Goal: Use online tool/utility: Utilize a website feature to perform a specific function

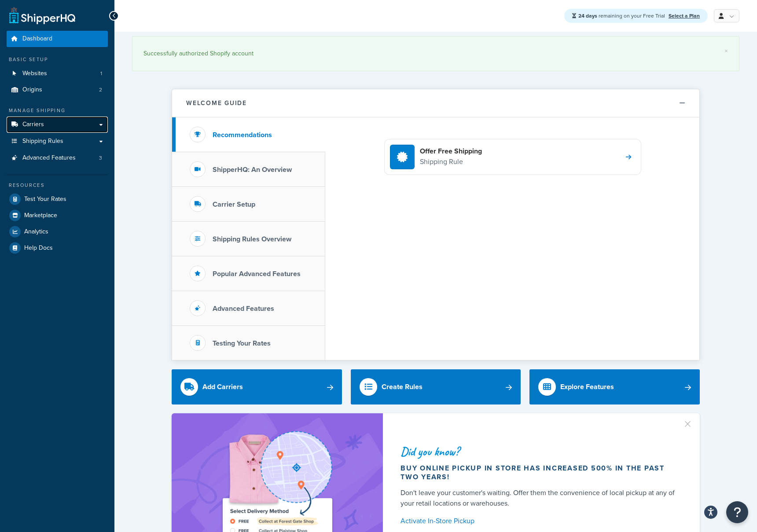
click at [63, 122] on link "Carriers" at bounding box center [57, 125] width 101 height 16
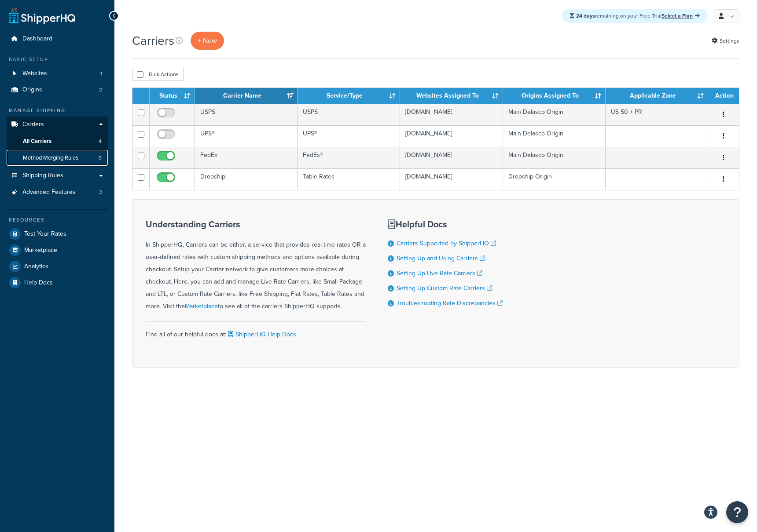
click at [68, 158] on span "Method Merging Rules" at bounding box center [50, 157] width 55 height 7
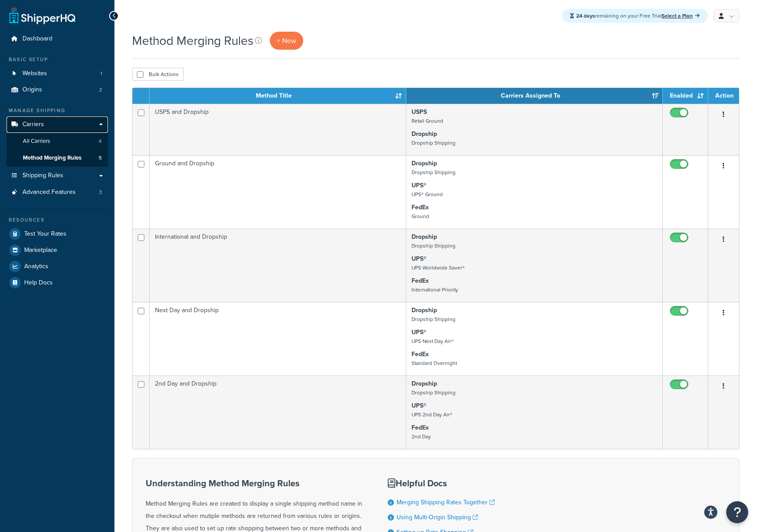
click at [61, 124] on link "Carriers" at bounding box center [57, 125] width 101 height 16
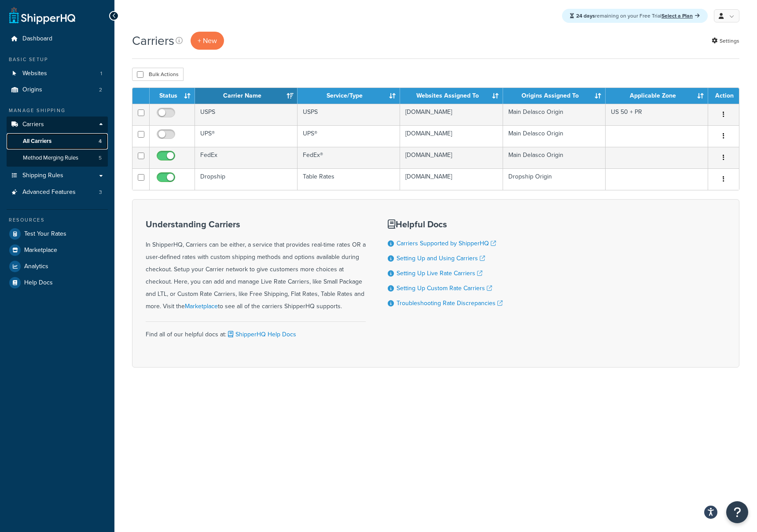
click at [58, 142] on link "All Carriers 4" at bounding box center [57, 141] width 101 height 16
click at [45, 144] on span "All Carriers" at bounding box center [37, 141] width 29 height 7
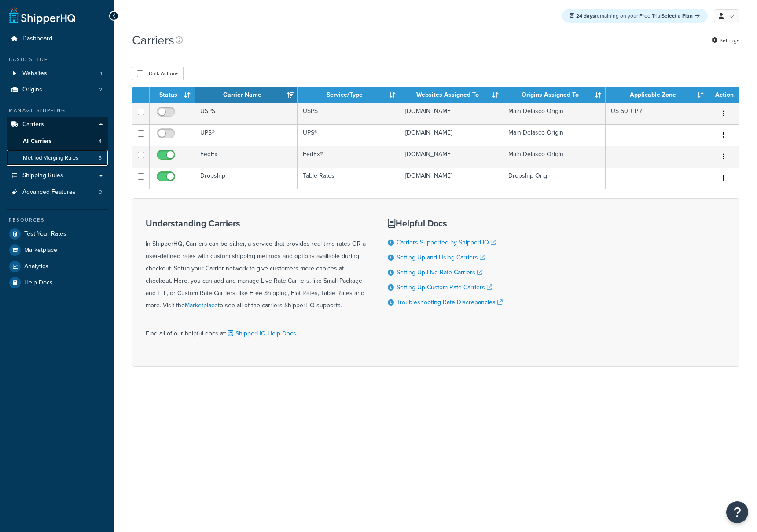
click at [45, 157] on span "Method Merging Rules" at bounding box center [50, 157] width 55 height 7
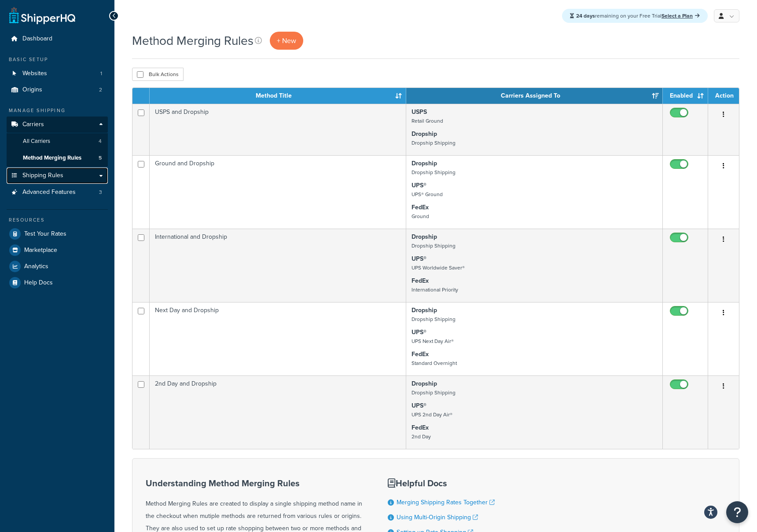
click at [58, 174] on span "Shipping Rules" at bounding box center [42, 175] width 41 height 7
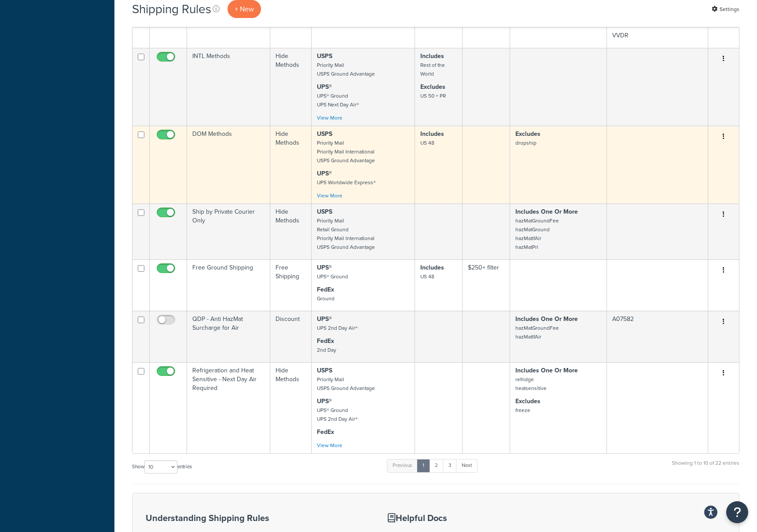
scroll to position [2221, 0]
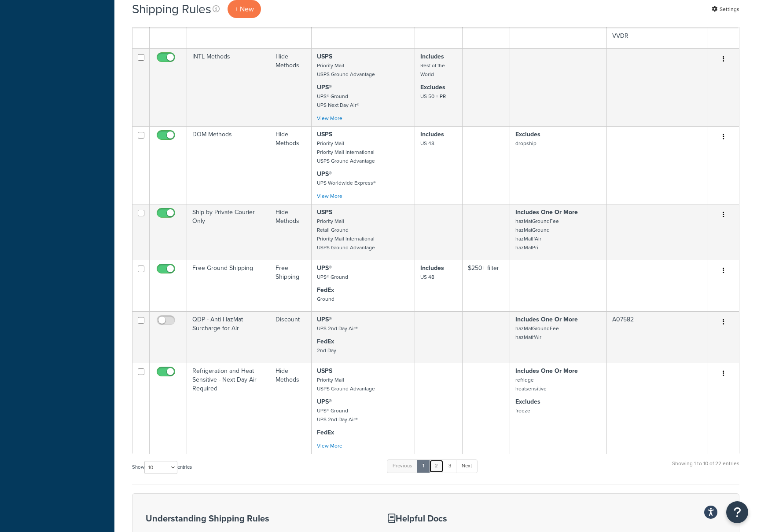
click at [438, 473] on link "2" at bounding box center [436, 466] width 15 height 13
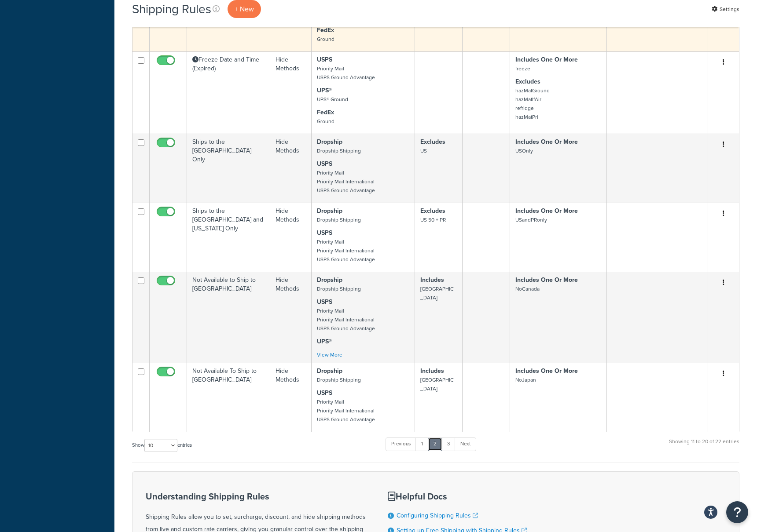
scroll to position [414, 0]
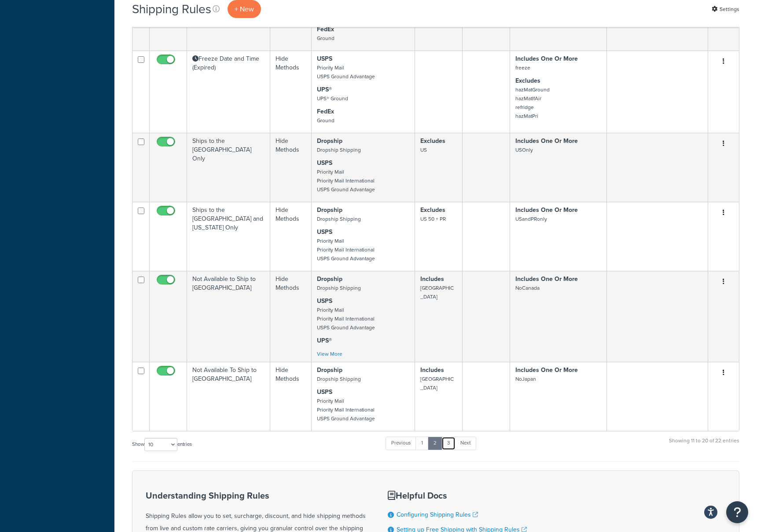
click at [449, 450] on link "3" at bounding box center [448, 443] width 14 height 13
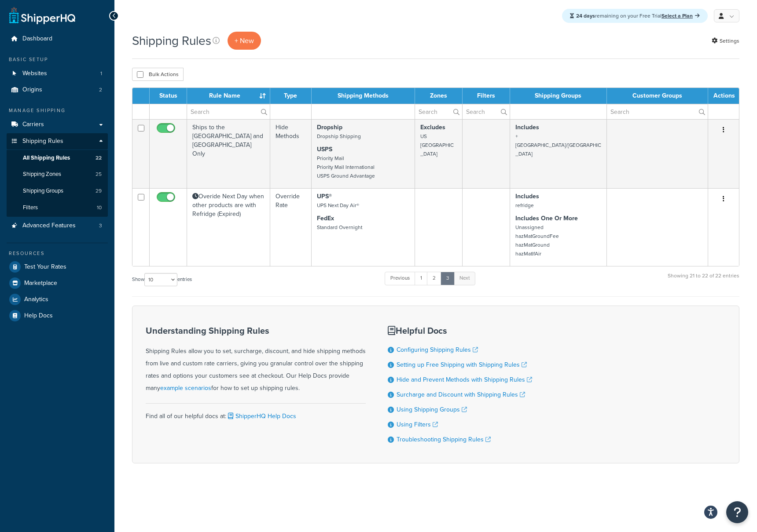
scroll to position [0, 0]
click at [65, 207] on link "Filters 10" at bounding box center [57, 208] width 101 height 16
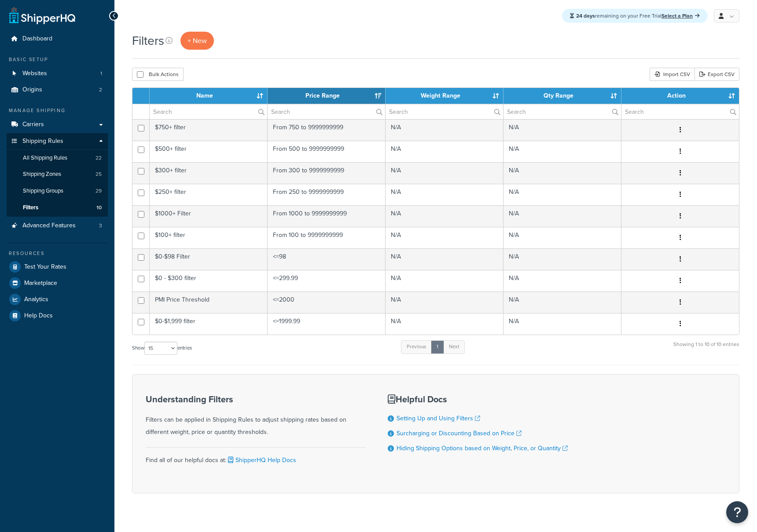
select select "15"
click at [48, 266] on span "Test Your Rates" at bounding box center [45, 266] width 42 height 7
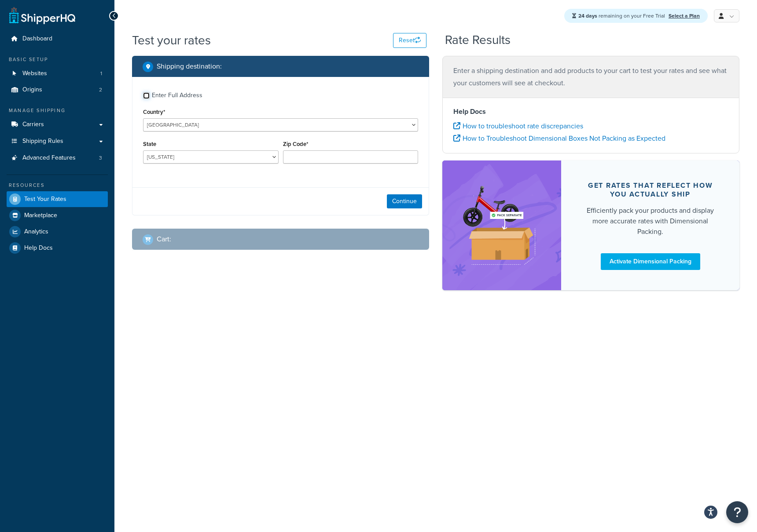
click at [147, 97] on input "Enter Full Address" at bounding box center [146, 95] width 7 height 7
checkbox input "true"
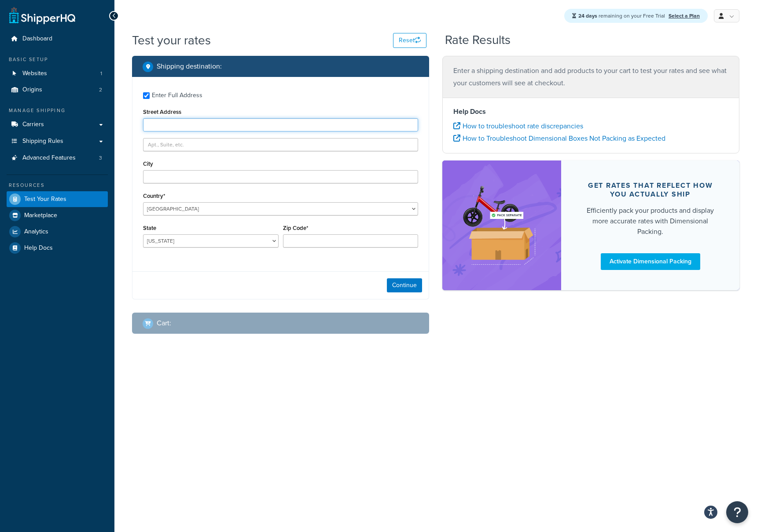
click at [163, 127] on input "Street Address" at bounding box center [280, 124] width 275 height 13
type input "604 Maple Ridge Drive"
type input "Richmond"
select select "KZ"
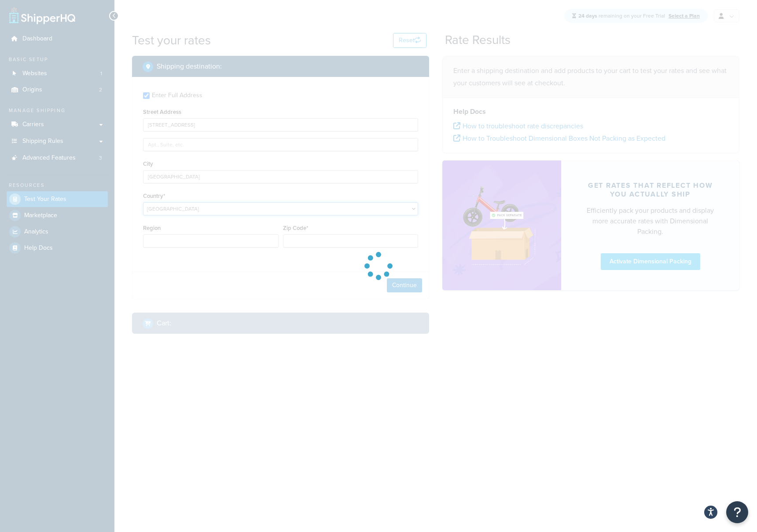
type input "AL"
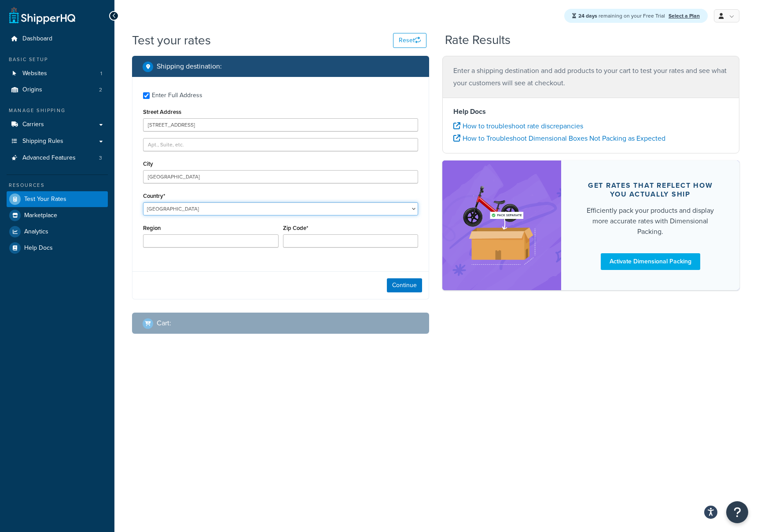
select select "US"
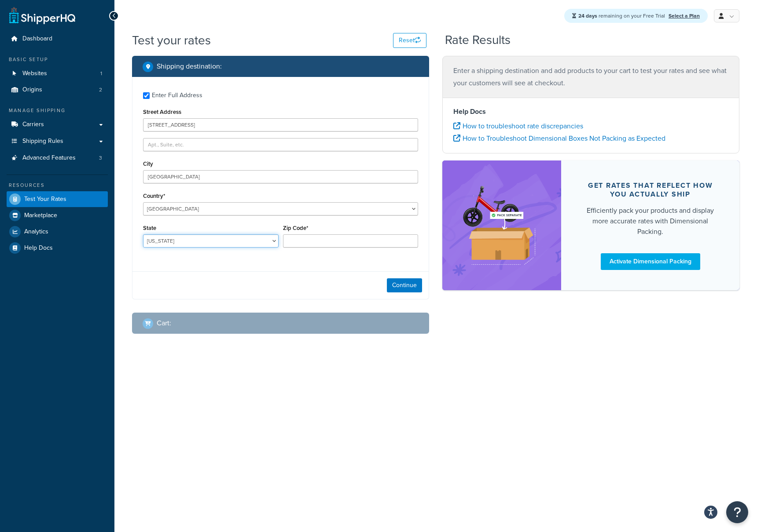
select select "KY"
type input "40475"
click at [402, 286] on button "Continue" at bounding box center [404, 285] width 35 height 14
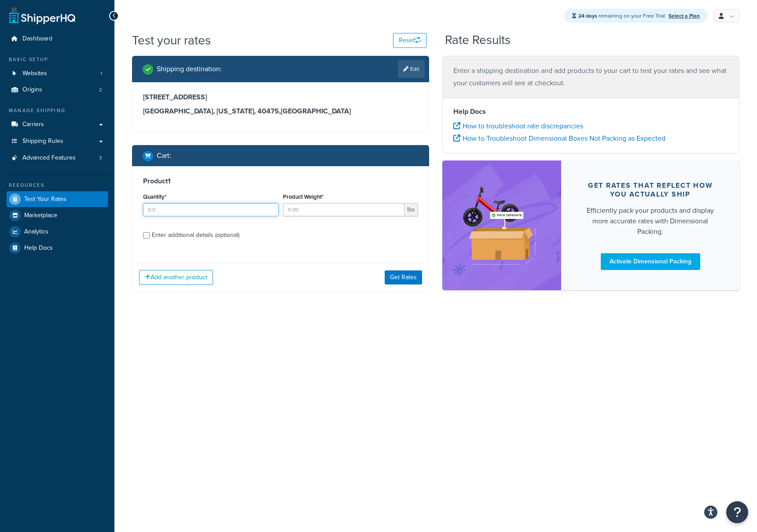
click at [165, 212] on input "Quantity*" at bounding box center [210, 209] width 135 height 13
type input "1"
click at [399, 281] on button "Get Rates" at bounding box center [402, 277] width 37 height 14
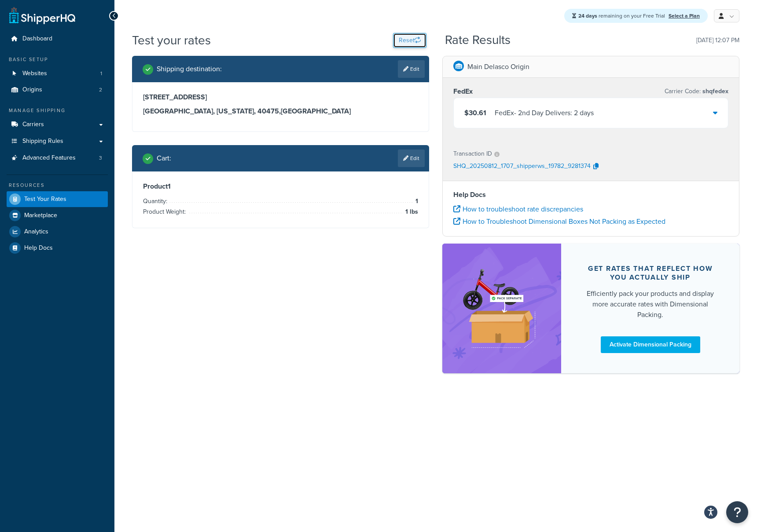
click at [405, 44] on button "Reset" at bounding box center [409, 40] width 33 height 15
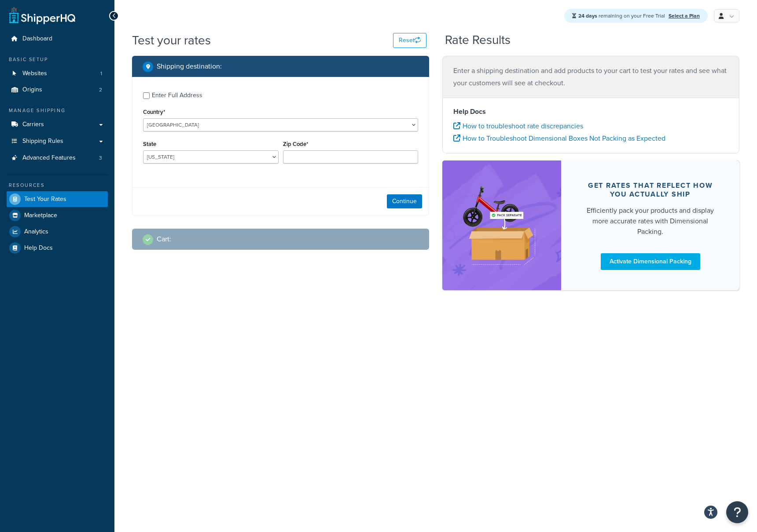
click at [181, 96] on div "Enter Full Address" at bounding box center [177, 95] width 51 height 12
click at [150, 96] on input "Enter Full Address" at bounding box center [146, 95] width 7 height 7
checkbox input "true"
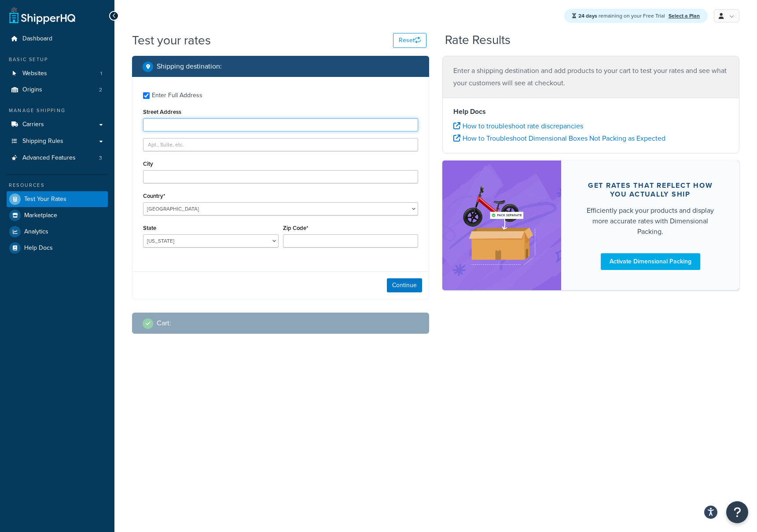
click at [182, 124] on input "Street Address" at bounding box center [280, 124] width 275 height 13
type input "604 Maple Ridge Drive"
type input "Richmond"
select select "KY"
type input "40475"
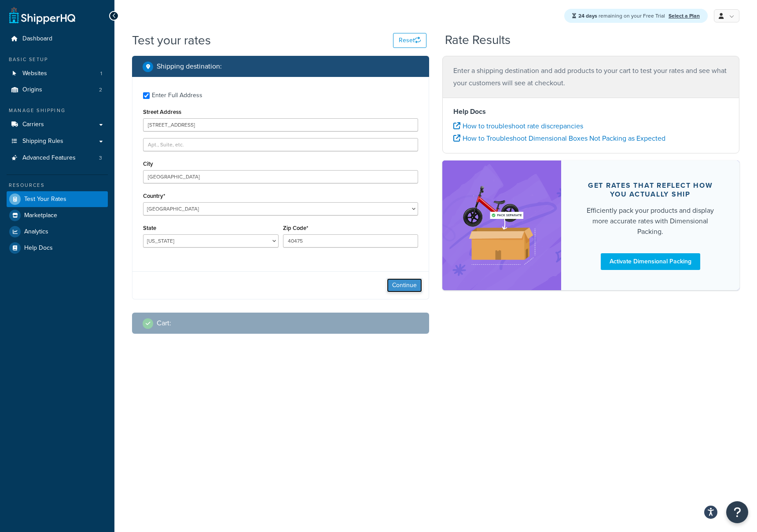
click at [404, 288] on button "Continue" at bounding box center [404, 285] width 35 height 14
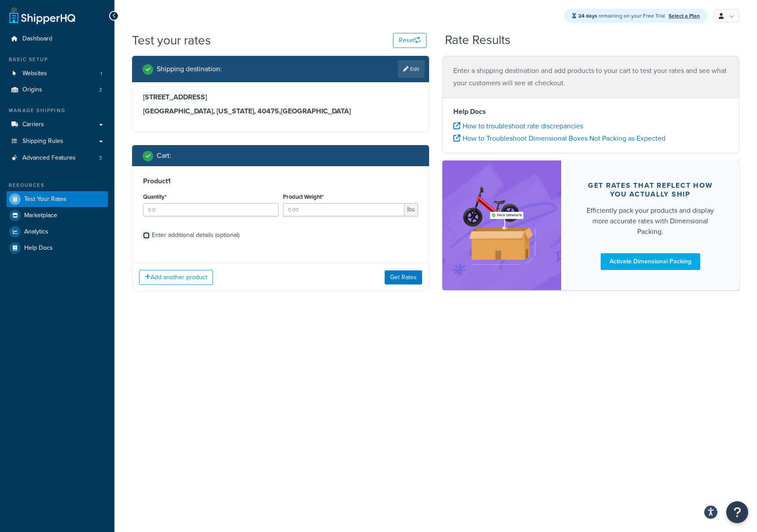
click at [147, 237] on input "Enter additional details (optional)" at bounding box center [146, 235] width 7 height 7
checkbox input "true"
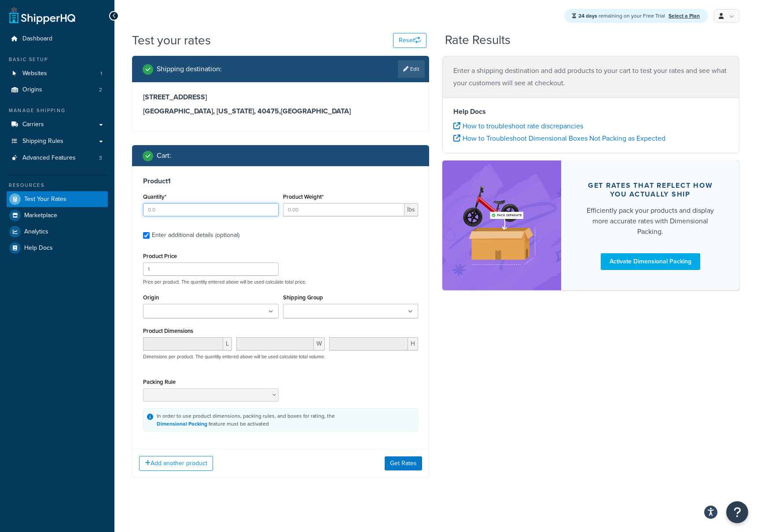
drag, startPoint x: 180, startPoint y: 210, endPoint x: 129, endPoint y: 207, distance: 51.1
click at [129, 207] on div "Shipping destination : Edit 604 Maple Ridge Drive Richmond, Kentucky, 40475 , U…" at bounding box center [280, 273] width 310 height 435
type input "1"
click at [328, 213] on input "Product Weight*" at bounding box center [344, 209] width 122 height 13
type input ".01"
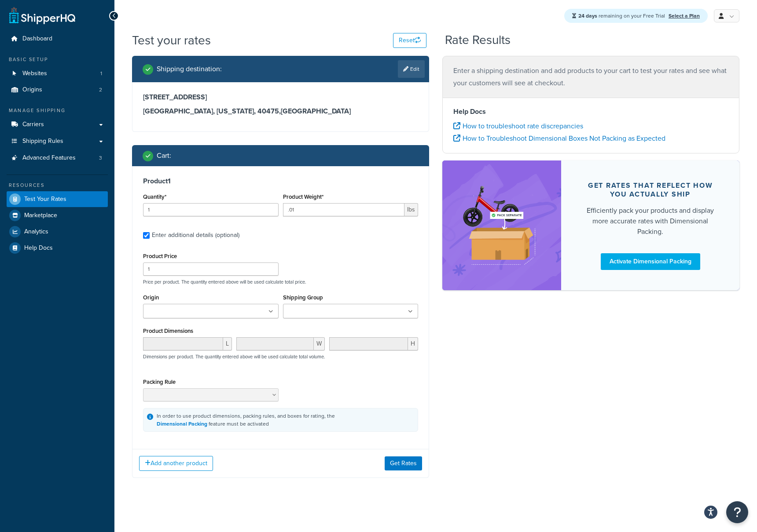
click at [314, 246] on div "Product 1 Quantity* 1 Product Weight* .01 lbs Enter additional details (optiona…" at bounding box center [280, 304] width 296 height 276
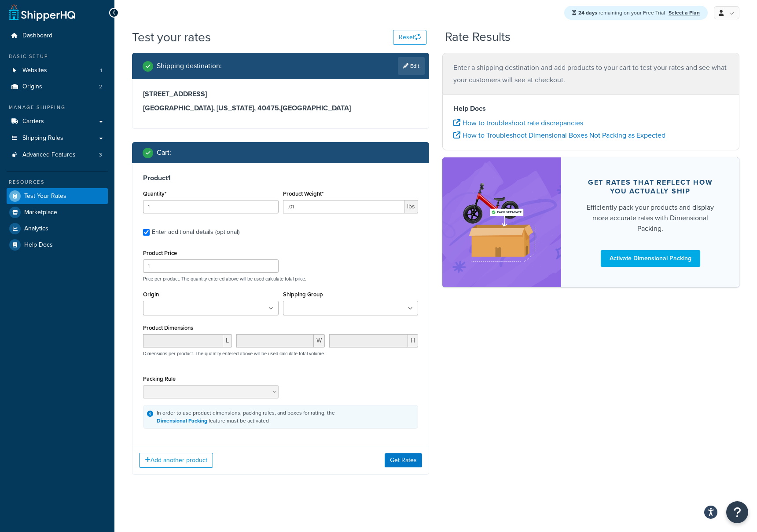
click at [307, 311] on input "Shipping Group" at bounding box center [324, 309] width 78 height 10
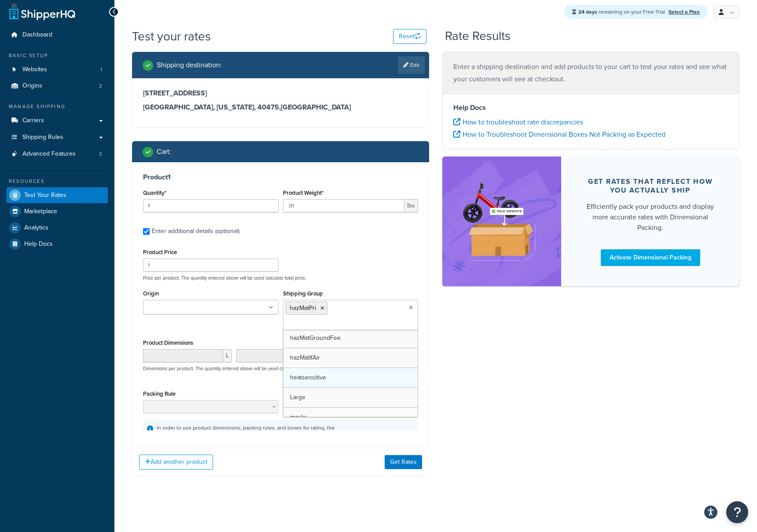
scroll to position [284, 0]
click at [487, 343] on div "Shipping destination : Edit 604 Maple Ridge Drive Richmond, Kentucky, 40475 , U…" at bounding box center [435, 271] width 620 height 438
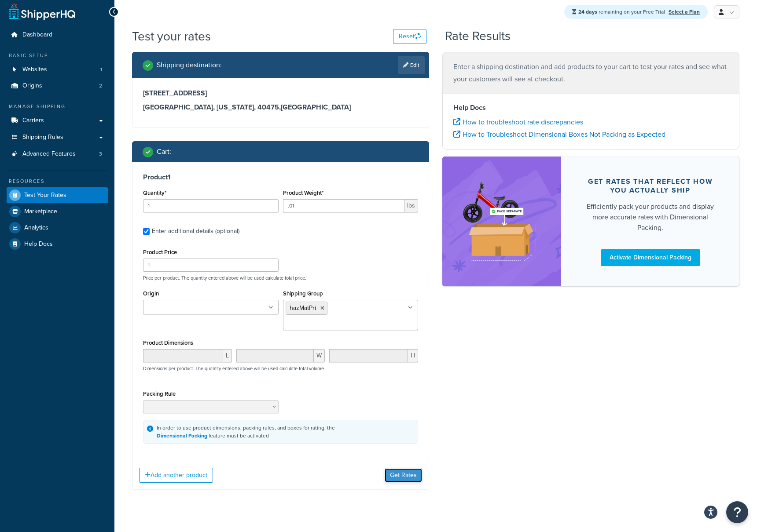
click at [397, 468] on button "Get Rates" at bounding box center [402, 475] width 37 height 14
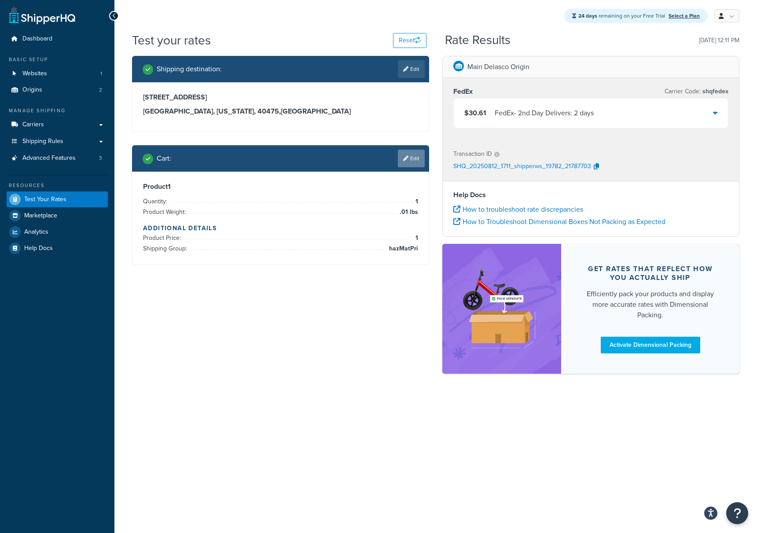
click at [417, 162] on link "Edit" at bounding box center [411, 159] width 27 height 18
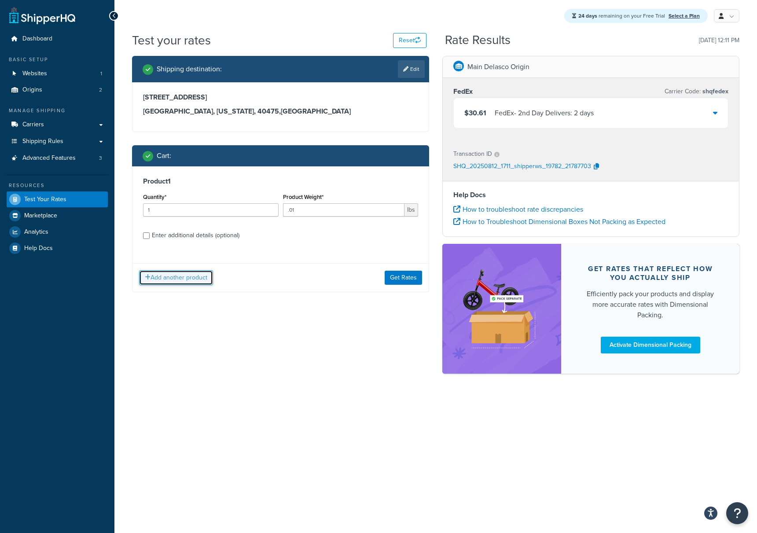
click at [198, 278] on button "Add another product" at bounding box center [176, 277] width 74 height 15
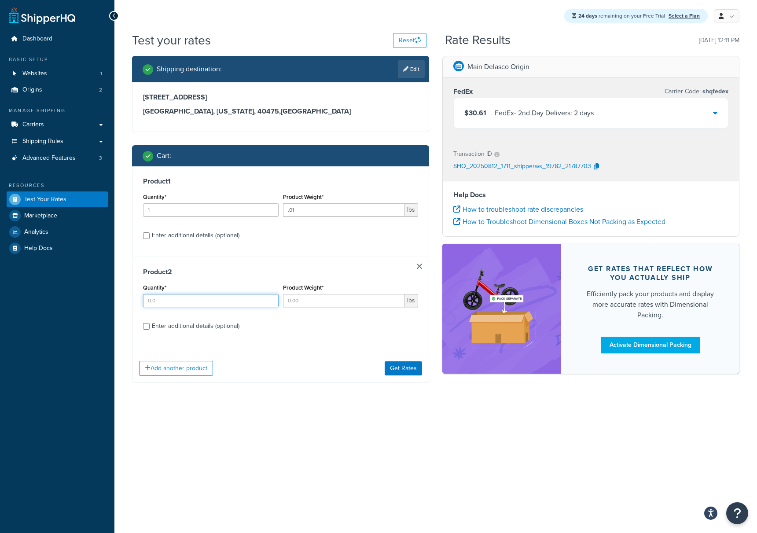
click at [201, 299] on input "Quantity*" at bounding box center [210, 300] width 135 height 13
type input "1"
type input ".01"
click at [186, 328] on div "Enter additional details (optional)" at bounding box center [196, 326] width 88 height 12
click at [150, 328] on input "Enter additional details (optional)" at bounding box center [146, 326] width 7 height 7
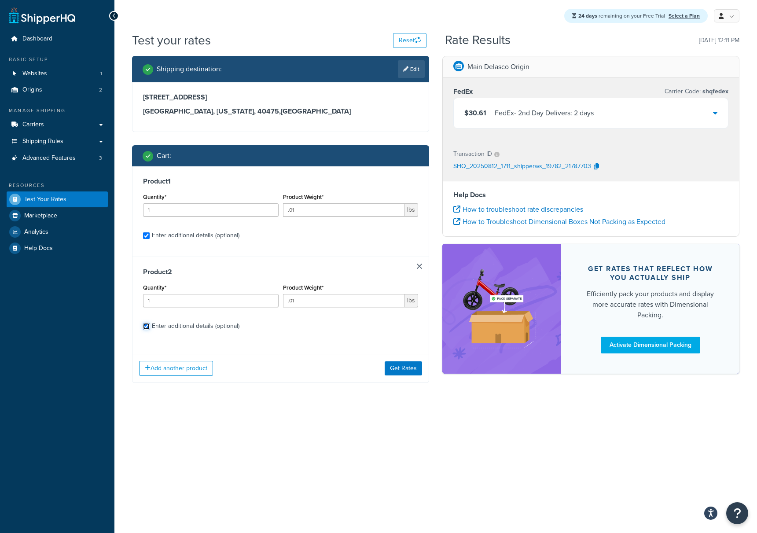
checkbox input "true"
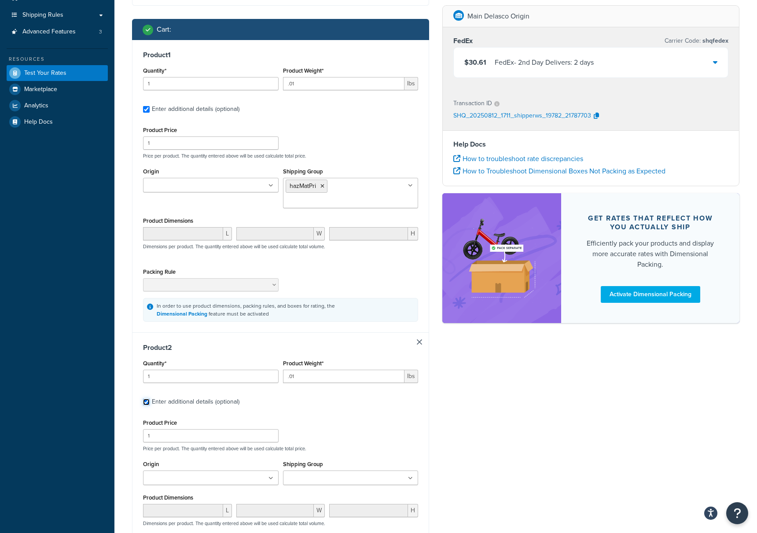
scroll to position [130, 0]
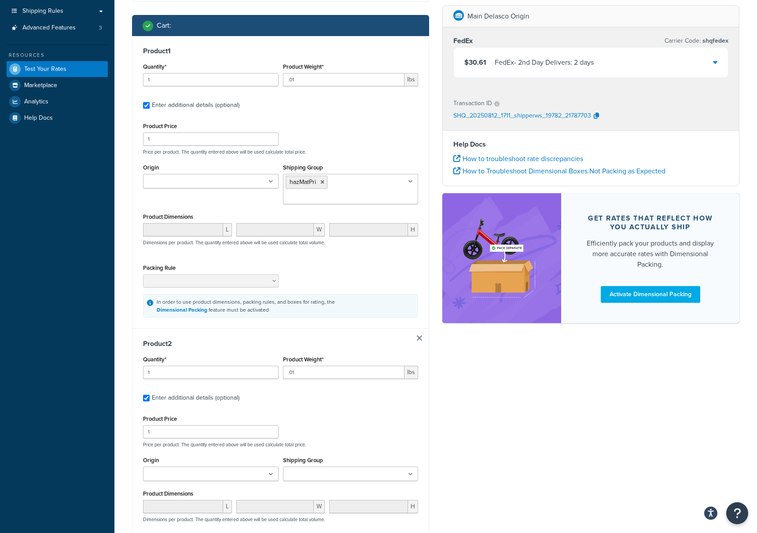
click at [417, 335] on link at bounding box center [419, 337] width 5 height 5
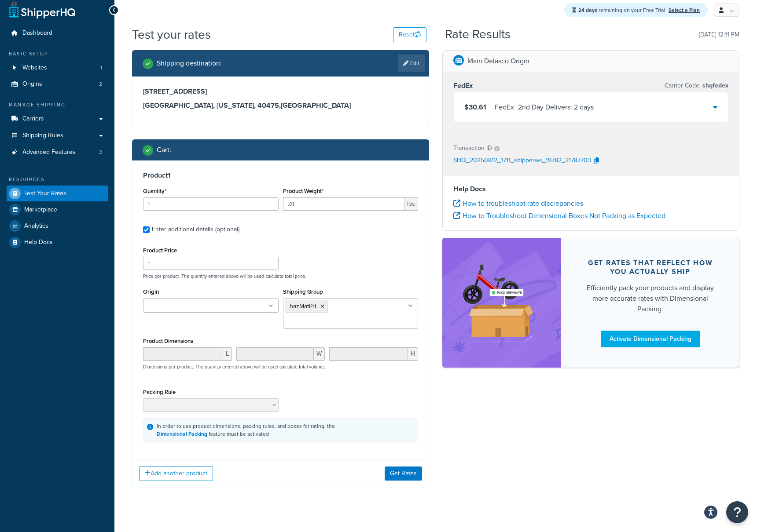
scroll to position [6, 0]
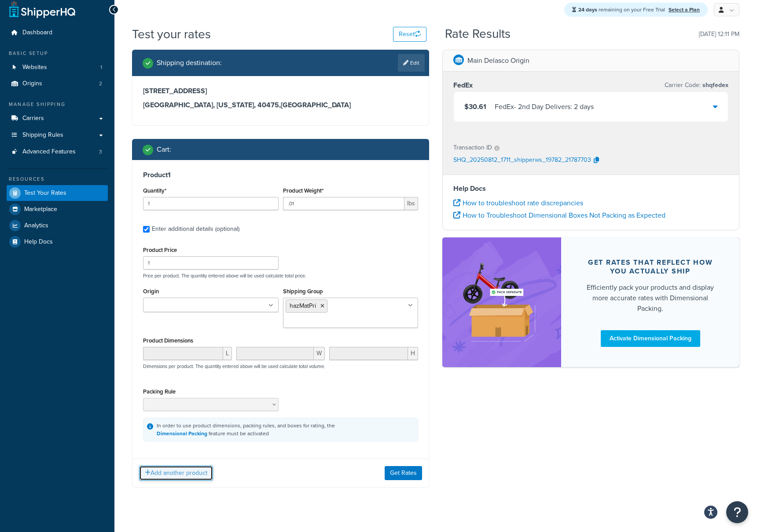
click at [184, 466] on button "Add another product" at bounding box center [176, 473] width 74 height 15
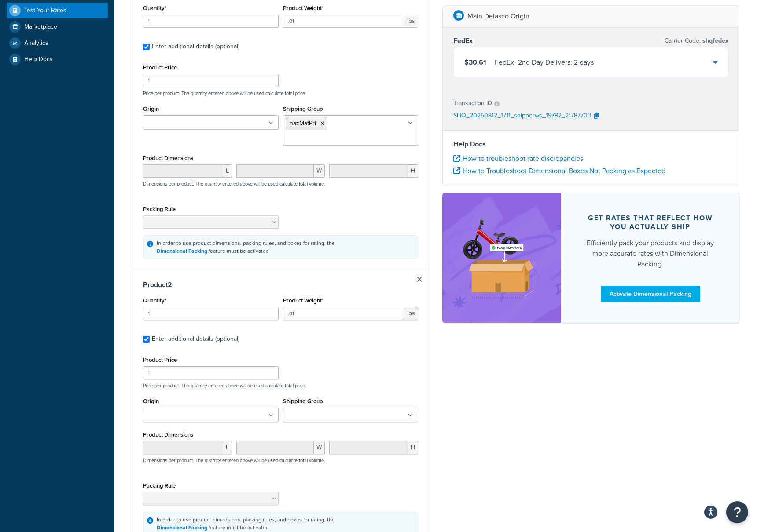
scroll to position [284, 0]
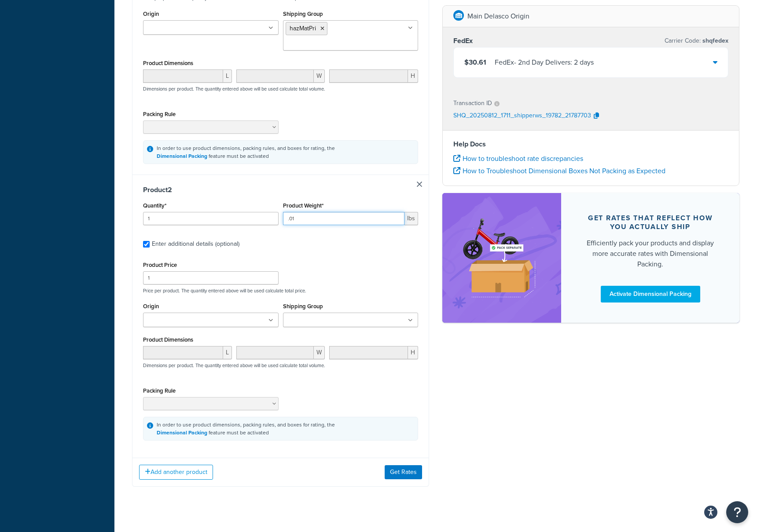
click at [313, 212] on input ".01" at bounding box center [344, 218] width 122 height 13
type input ".0"
type input ".39"
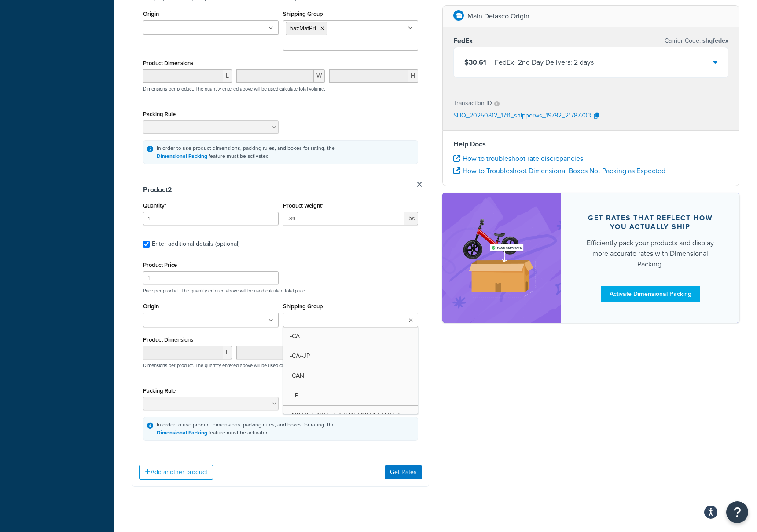
click at [309, 316] on input "Shipping Group" at bounding box center [324, 321] width 78 height 10
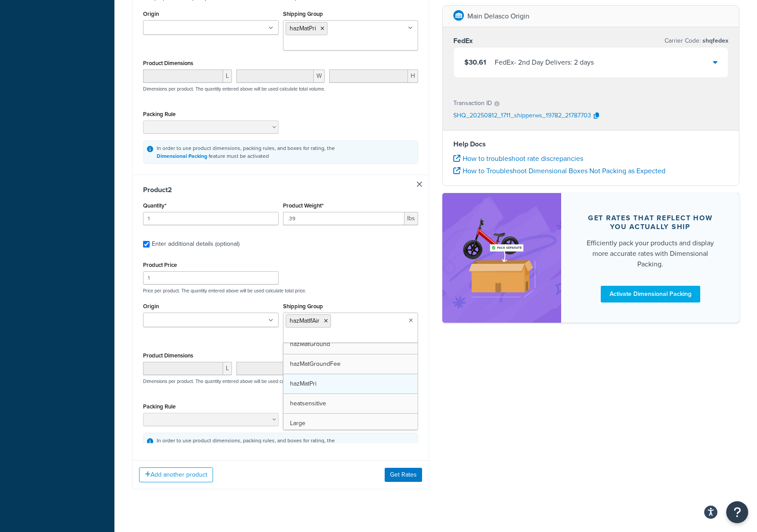
scroll to position [271, 0]
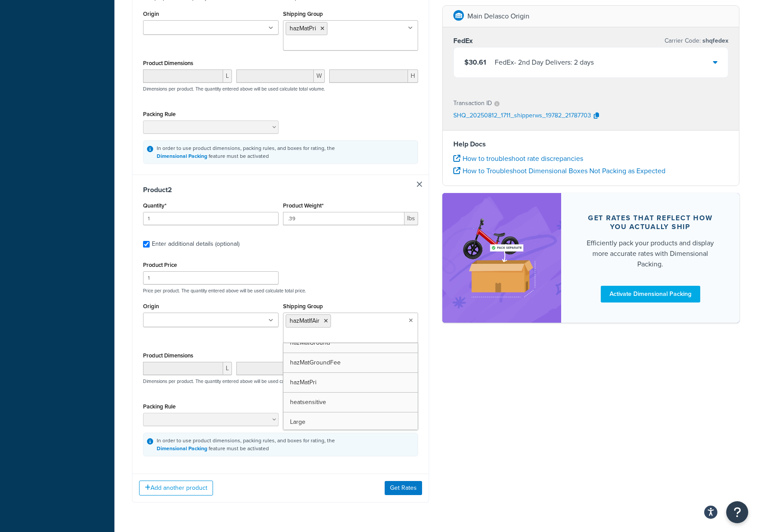
click at [445, 357] on div "Shipping destination : Edit 604 Maple Ridge Drive Richmond, Kentucky, 40475 , U…" at bounding box center [435, 144] width 620 height 744
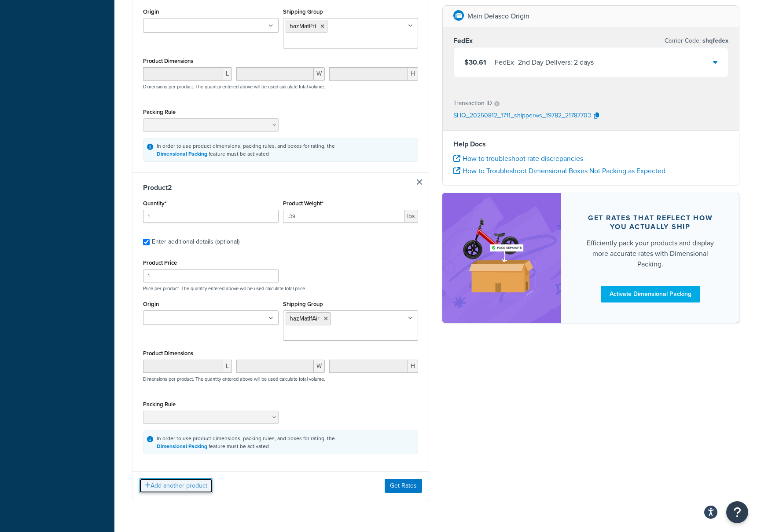
click at [189, 479] on button "Add another product" at bounding box center [176, 486] width 74 height 15
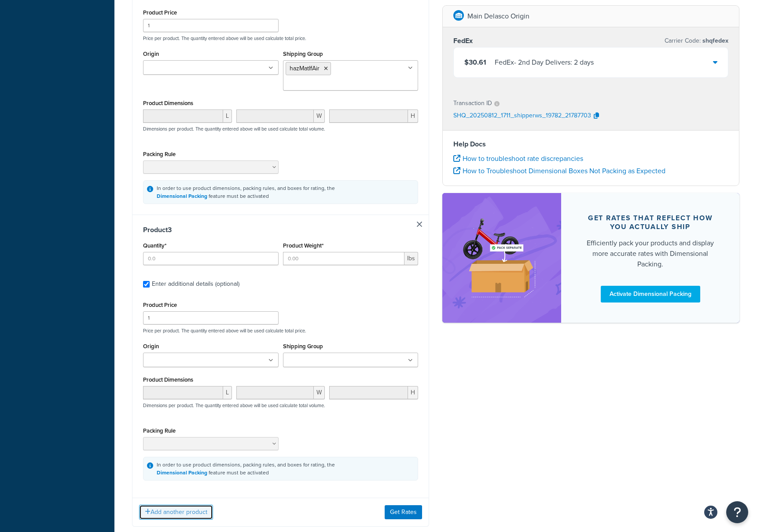
scroll to position [563, 0]
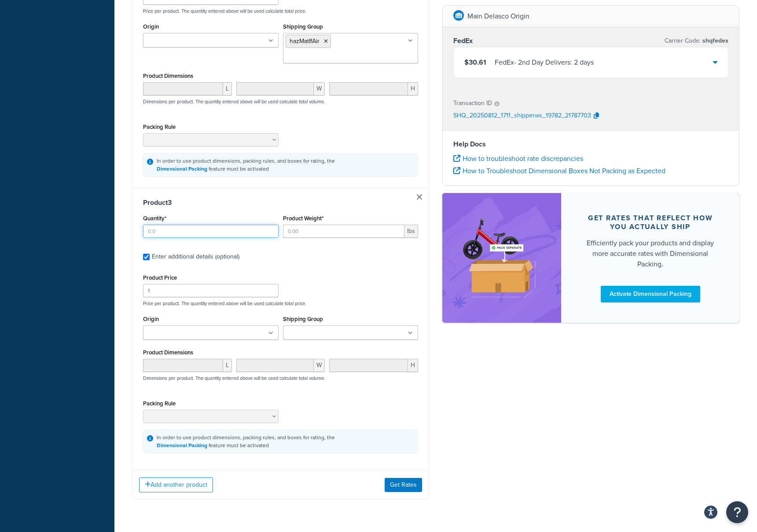
click at [170, 225] on input "Quantity*" at bounding box center [210, 231] width 135 height 13
type input "1"
click at [420, 194] on link at bounding box center [419, 196] width 5 height 5
checkbox input "false"
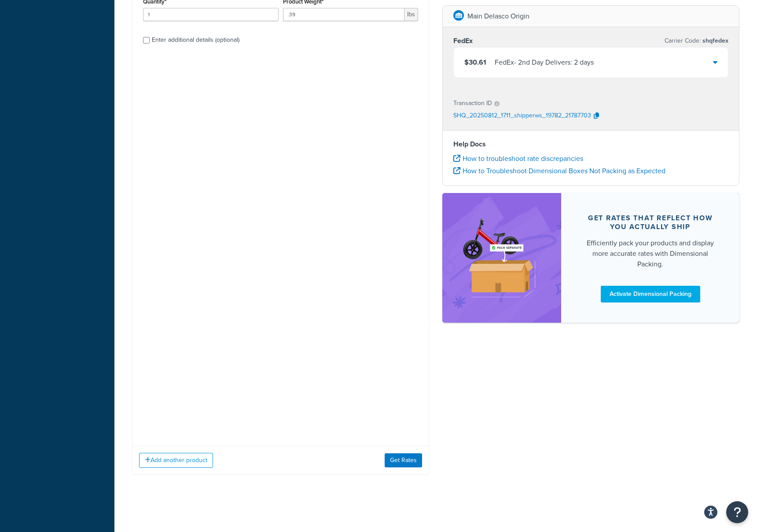
scroll to position [0, 0]
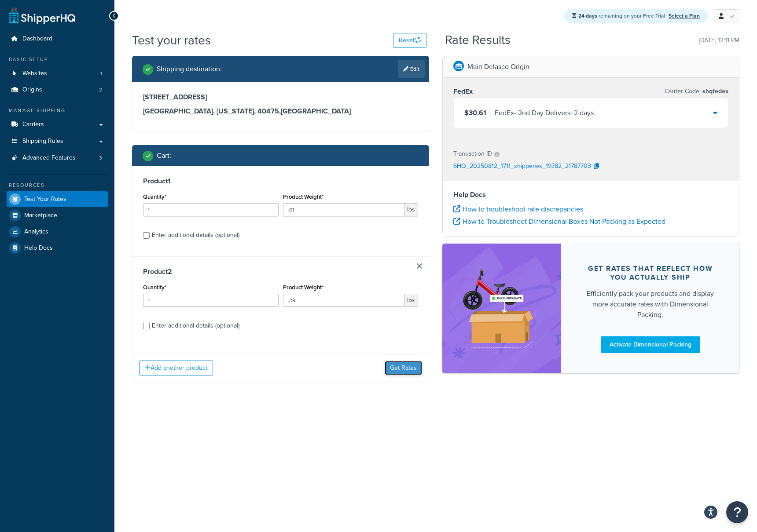
click at [407, 371] on button "Get Rates" at bounding box center [402, 368] width 37 height 14
